Goal: Information Seeking & Learning: Learn about a topic

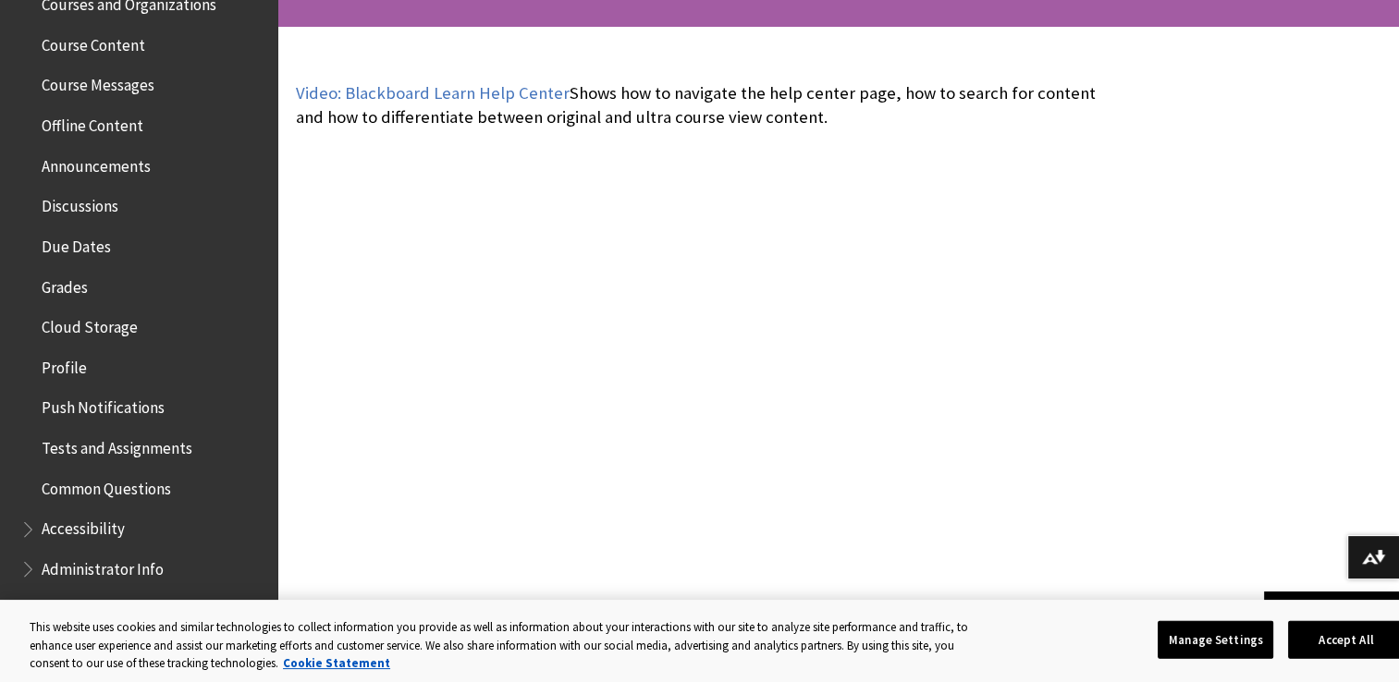
scroll to position [634, 0]
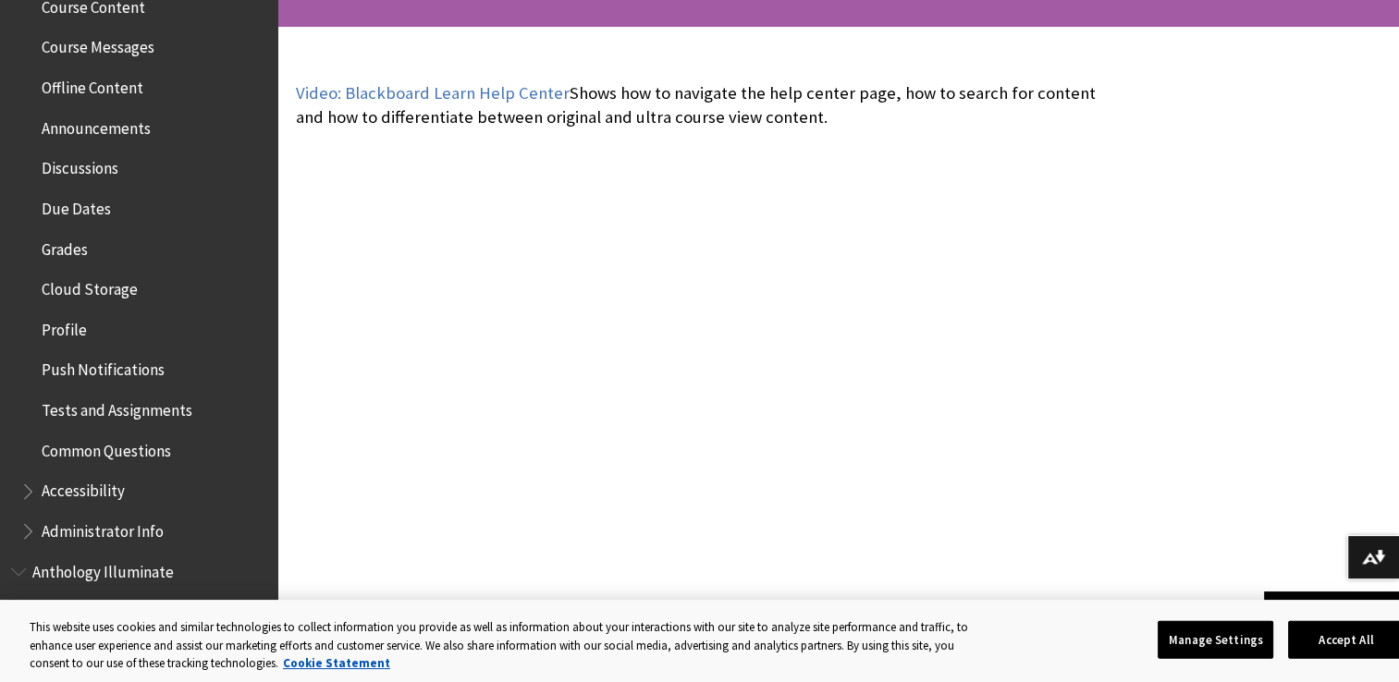
click at [81, 210] on span "Due Dates" at bounding box center [76, 205] width 69 height 25
click at [81, 210] on span "Due Dates" at bounding box center [77, 205] width 70 height 25
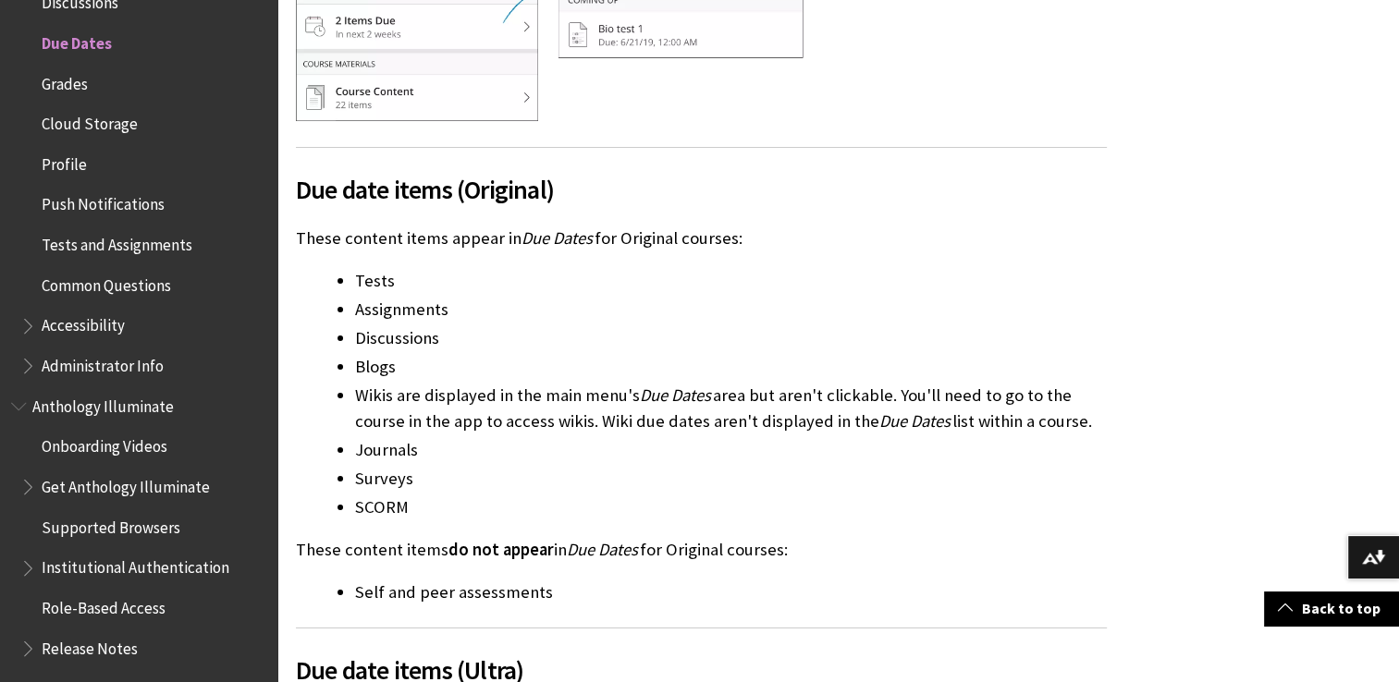
scroll to position [2862, 0]
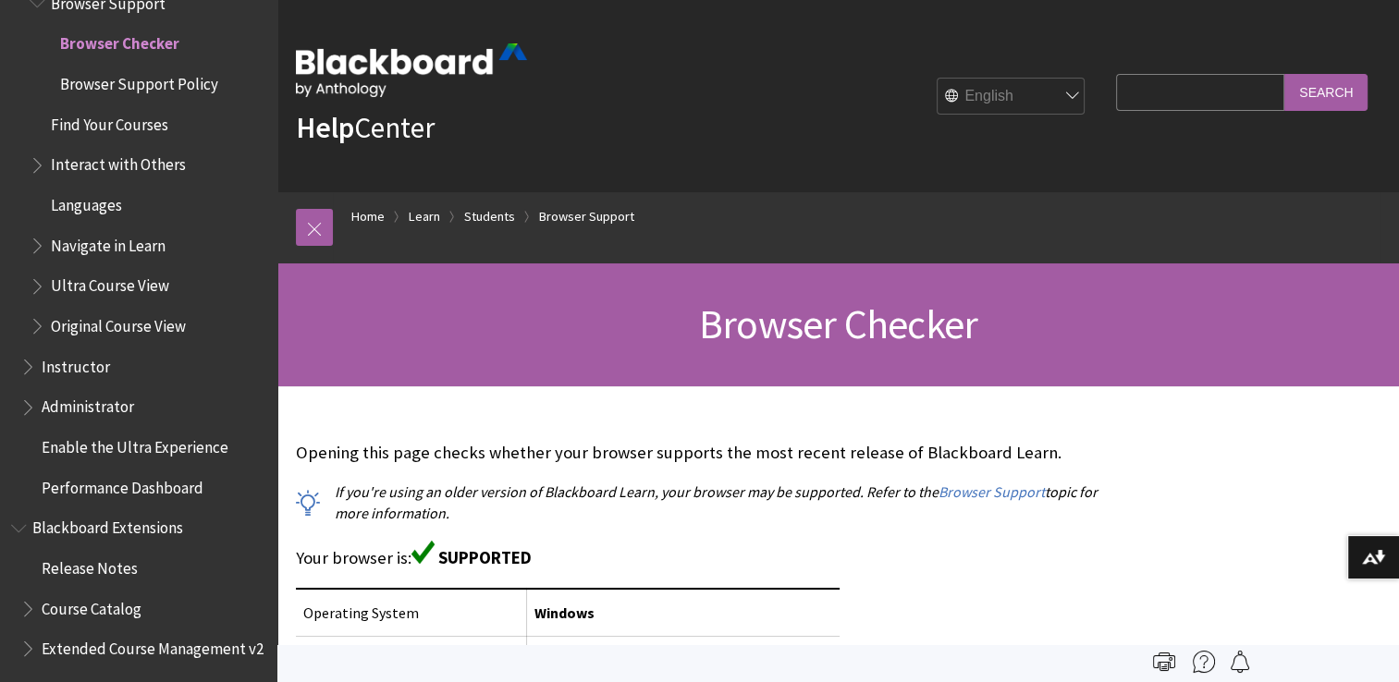
click at [1214, 98] on input "Search Query" at bounding box center [1200, 92] width 168 height 36
type input "essential ged"
click at [1338, 109] on input "Search" at bounding box center [1325, 92] width 83 height 36
click at [1332, 98] on input "Search" at bounding box center [1325, 92] width 83 height 36
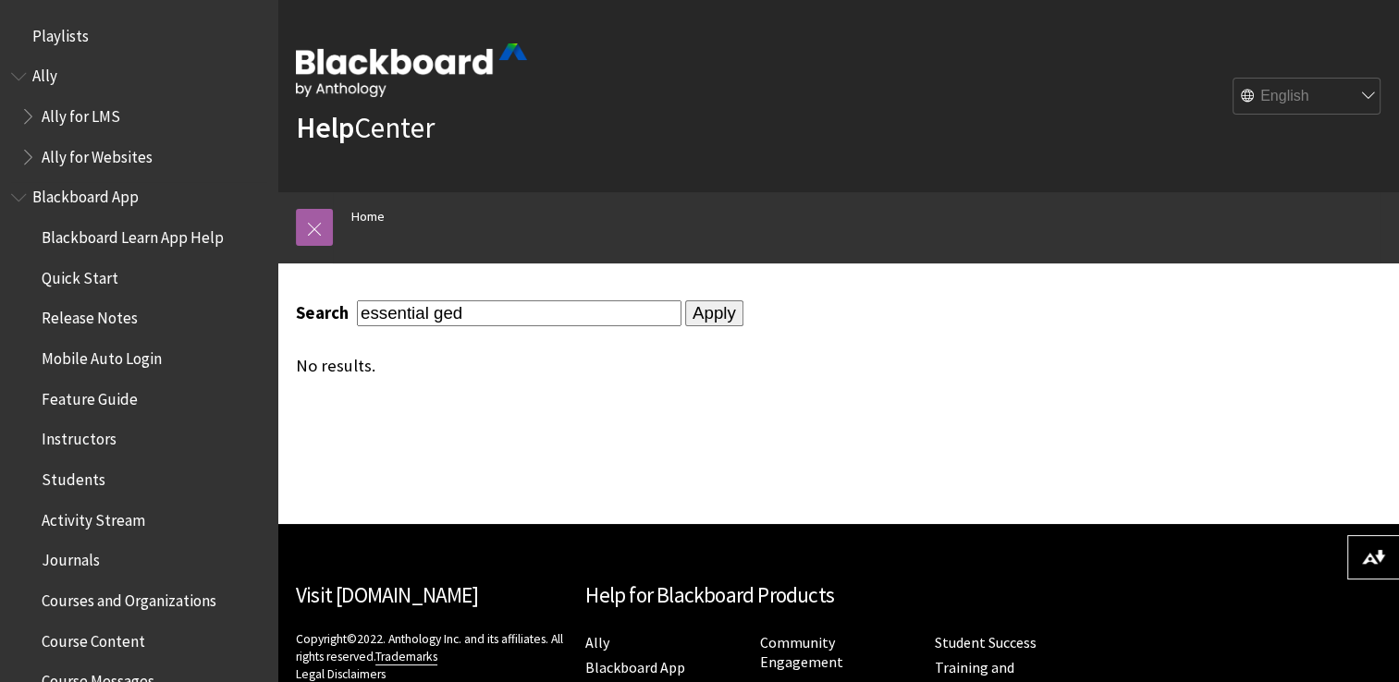
click at [78, 486] on span "Students" at bounding box center [74, 476] width 64 height 25
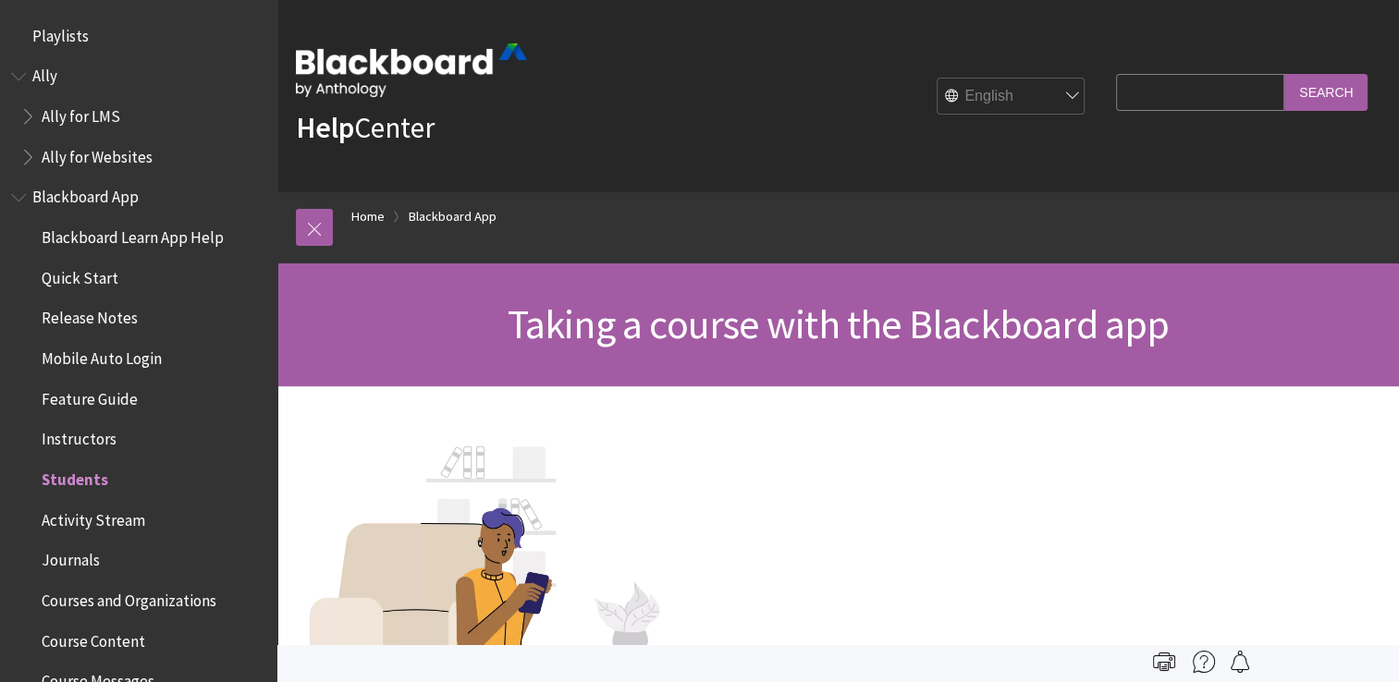
scroll to position [436, 0]
